Goal: Use online tool/utility: Utilize a website feature to perform a specific function

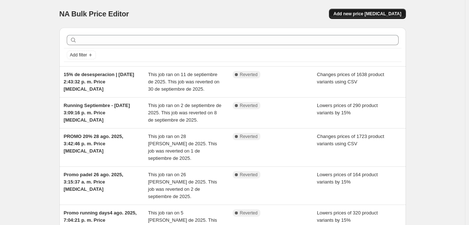
click at [392, 13] on span "Add new price [MEDICAL_DATA]" at bounding box center [367, 14] width 68 height 6
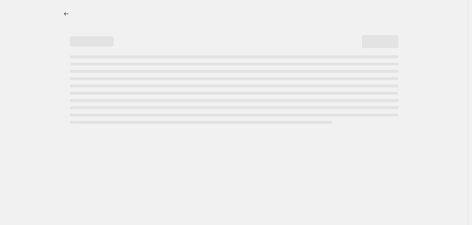
select select "percentage"
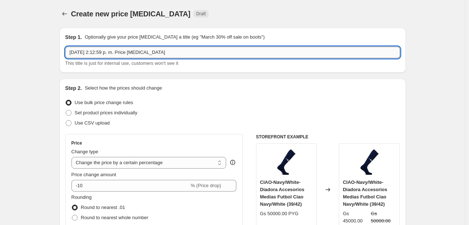
click at [226, 53] on input "[DATE] 2:12:59 p. m. Price [MEDICAL_DATA]" at bounding box center [232, 53] width 335 height 12
type input "3"
type input "descuento 15 % 03/10"
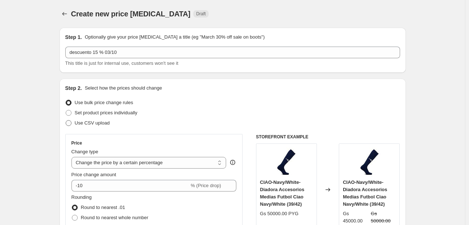
click at [71, 124] on span at bounding box center [69, 123] width 6 height 6
click at [66, 121] on input "Use CSV upload" at bounding box center [66, 120] width 0 height 0
radio input "true"
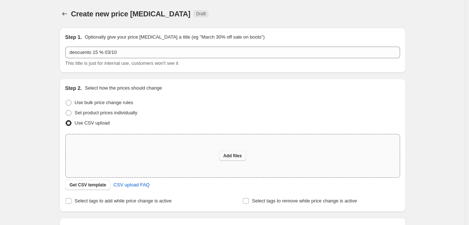
click at [237, 155] on span "Add files" at bounding box center [232, 156] width 19 height 6
type input "C:\fakepath\Aplicacion de promos - Depostore - tl 16 - PRoductos a exportar (1)…"
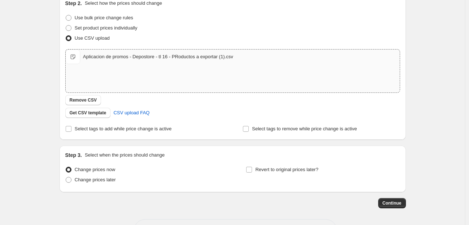
scroll to position [85, 0]
click at [69, 131] on input "Select tags to add while price change is active" at bounding box center [69, 129] width 6 height 6
checkbox input "true"
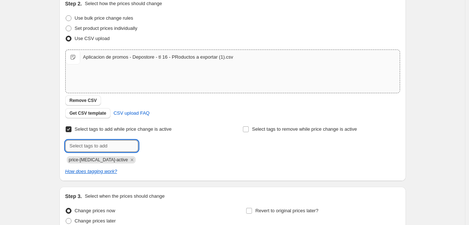
click at [96, 148] on input "text" at bounding box center [101, 146] width 73 height 12
type input "producto en promocion shopify"
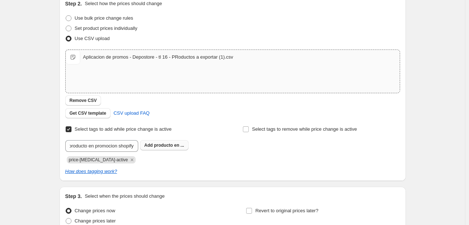
scroll to position [0, 0]
click at [168, 147] on span "producto en ..." at bounding box center [169, 145] width 30 height 5
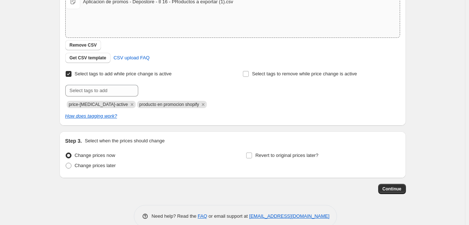
scroll to position [153, 0]
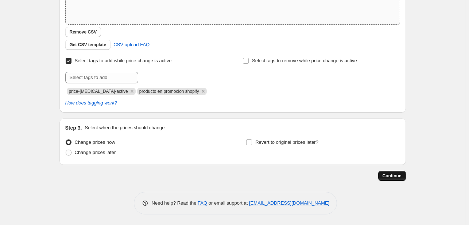
click at [396, 177] on span "Continue" at bounding box center [391, 176] width 19 height 6
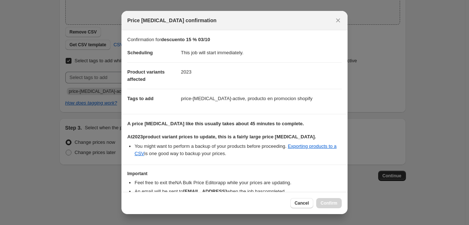
scroll to position [41, 0]
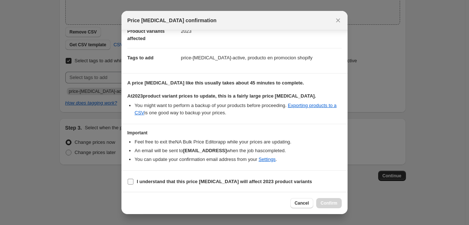
click at [132, 180] on input "I understand that this price [MEDICAL_DATA] will affect 2023 product variants" at bounding box center [131, 182] width 6 height 6
checkbox input "true"
click at [331, 206] on button "Confirm" at bounding box center [329, 203] width 26 height 10
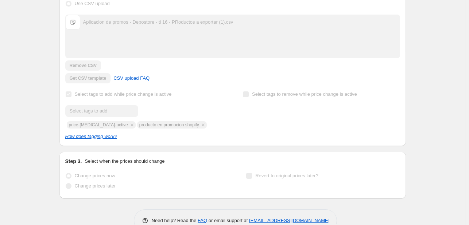
scroll to position [172, 0]
